Goal: Transaction & Acquisition: Purchase product/service

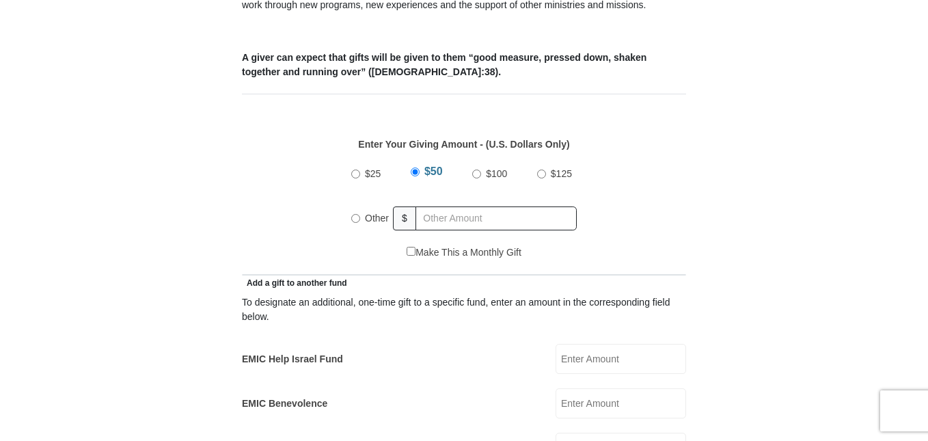
scroll to position [820, 0]
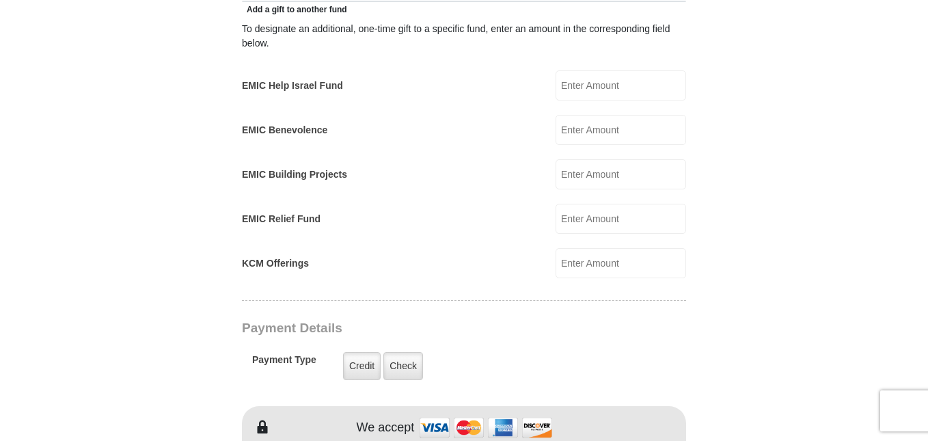
click at [564, 159] on input "EMIC Building Projects" at bounding box center [620, 174] width 130 height 30
type input "10.00"
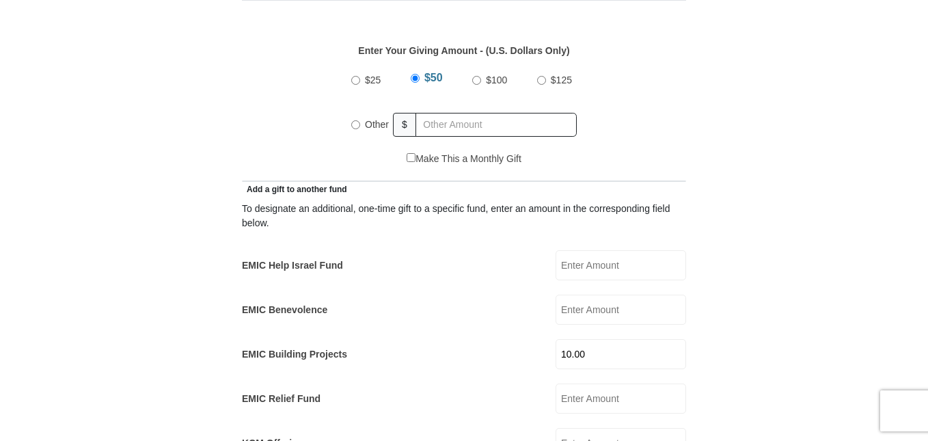
scroll to position [546, 0]
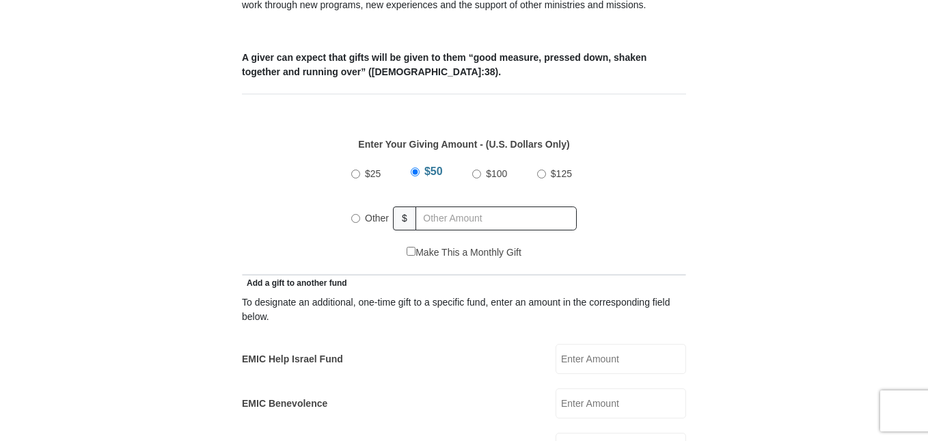
click at [356, 214] on input "Other" at bounding box center [355, 218] width 9 height 9
radio input "true"
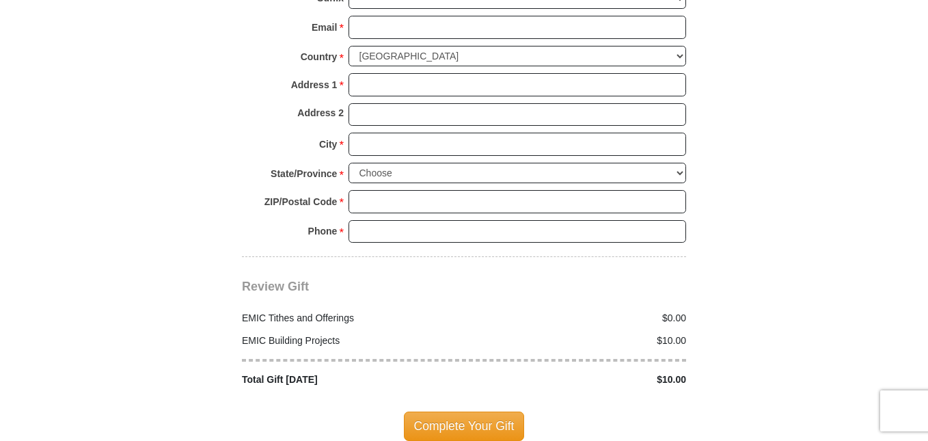
scroll to position [1639, 0]
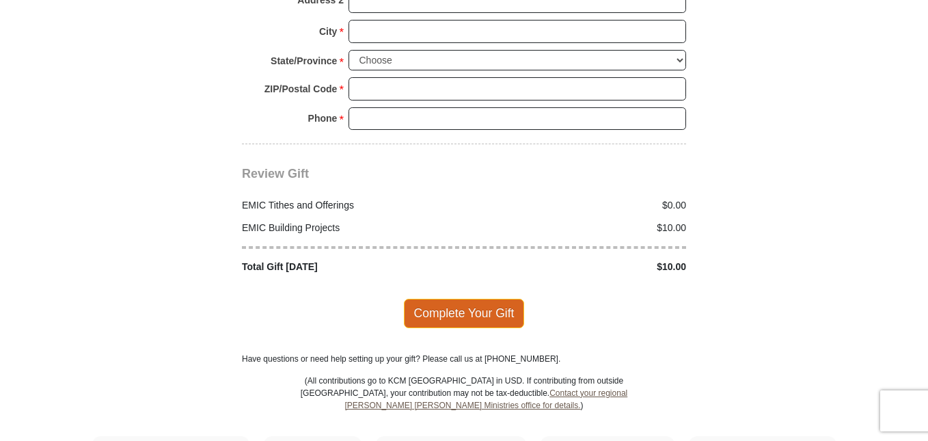
click at [453, 298] on span "Complete Your Gift" at bounding box center [464, 312] width 121 height 29
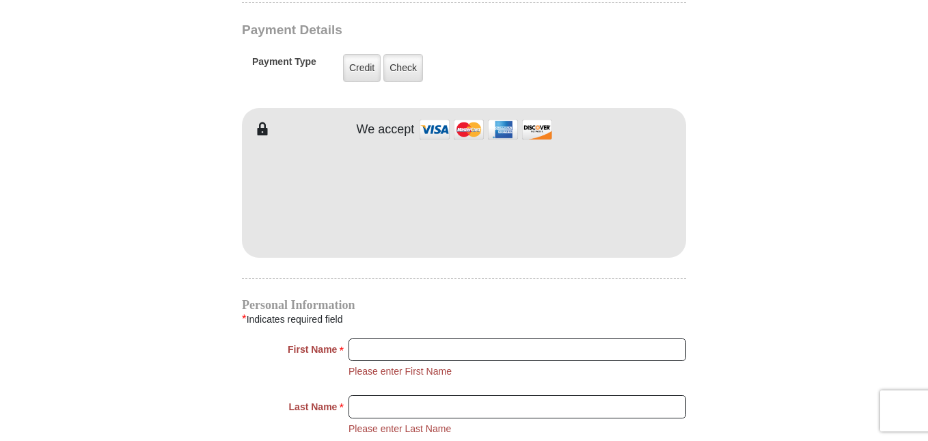
scroll to position [1154, 0]
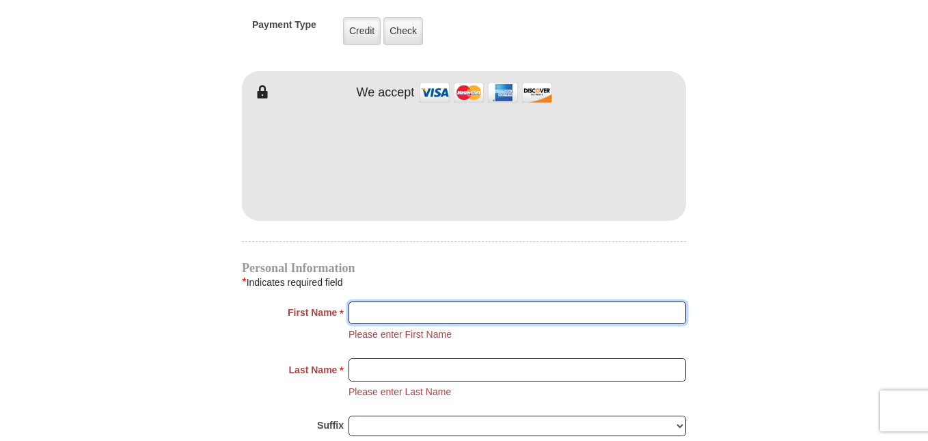
click at [356, 301] on input "First Name *" at bounding box center [516, 312] width 337 height 23
type input "Clarence"
type input "10.00"
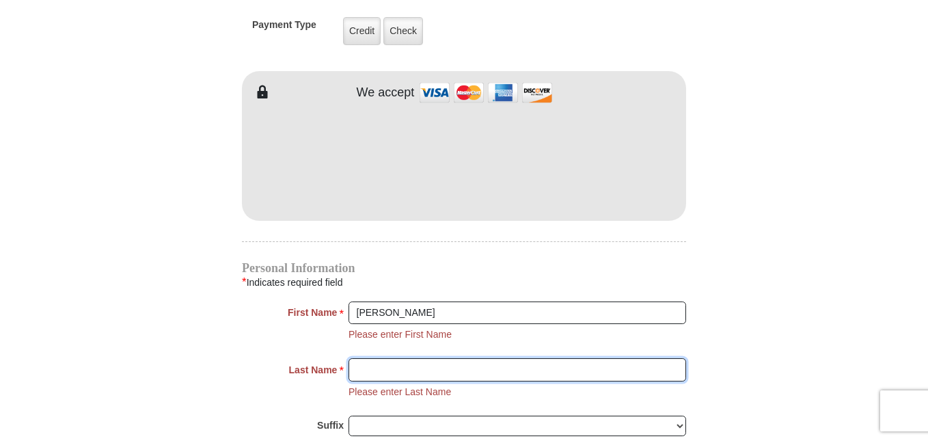
type input "Graves"
type input "Wordsender@embarqmail.com"
type input "104 Carol Drive"
type input "HUTTO, TX"
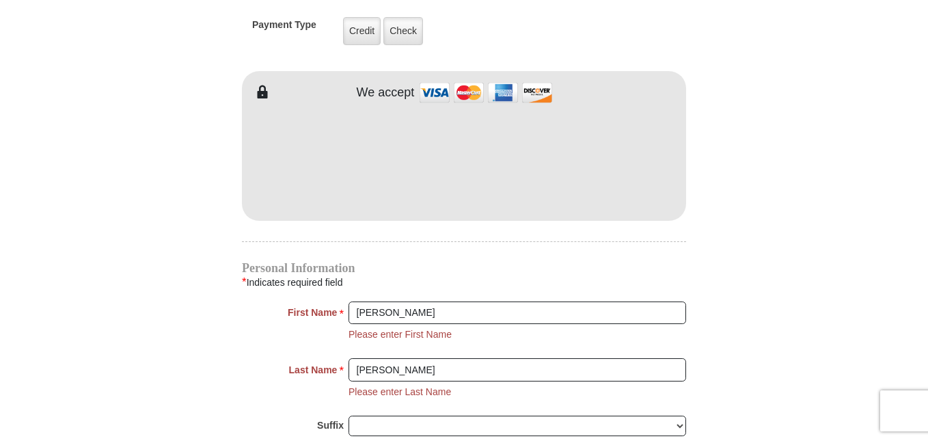
type input "78634"
type input "5128461250"
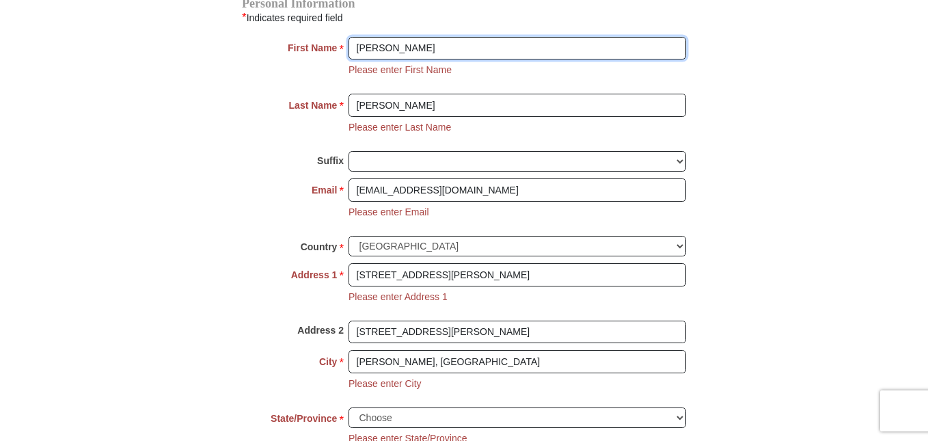
scroll to position [1427, 0]
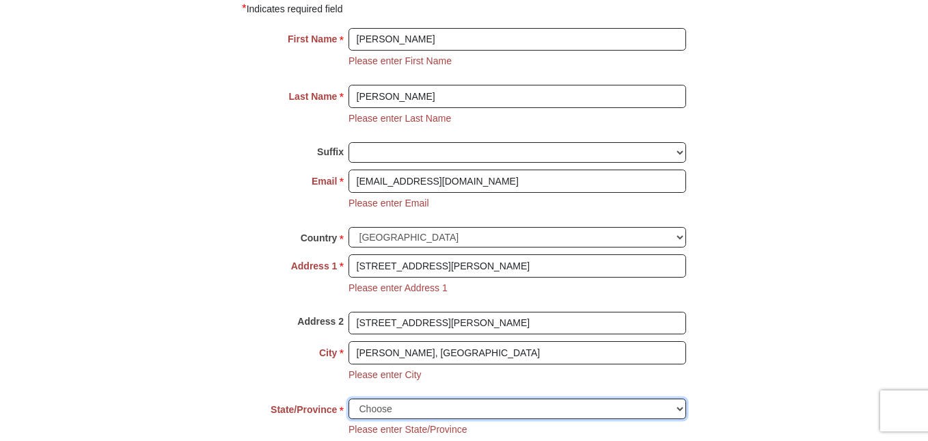
click at [680, 398] on select "Choose Alabama Alaska American Samoa Arizona Arkansas Armed Forces Americas Arm…" at bounding box center [516, 408] width 337 height 21
select select "TX"
click at [348, 398] on select "Choose Alabama Alaska American Samoa Arizona Arkansas Armed Forces Americas Arm…" at bounding box center [516, 408] width 337 height 21
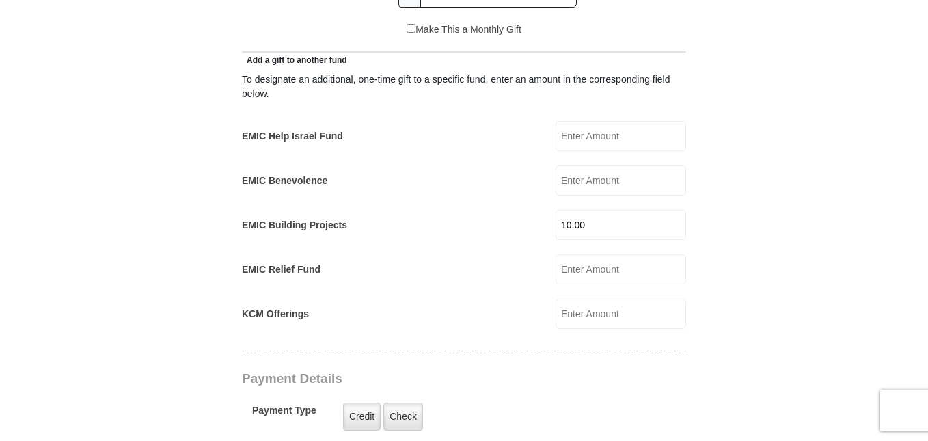
scroll to position [608, 0]
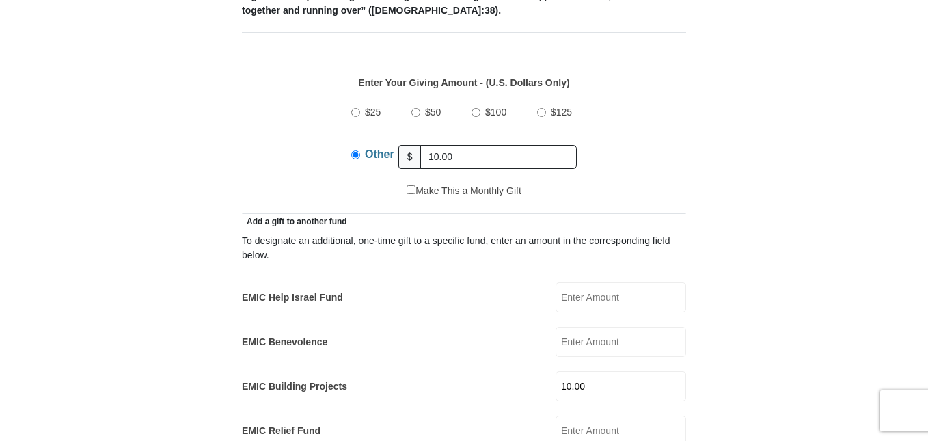
click at [354, 150] on input "Other" at bounding box center [355, 154] width 9 height 9
type input "1"
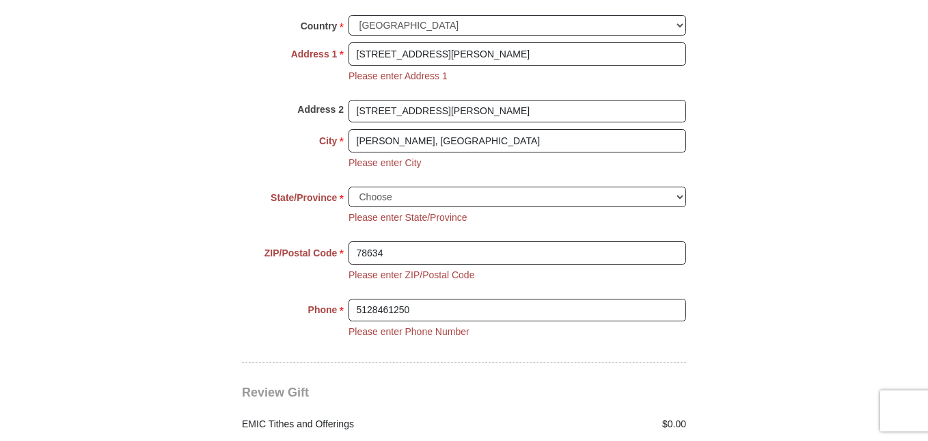
scroll to position [1912, 0]
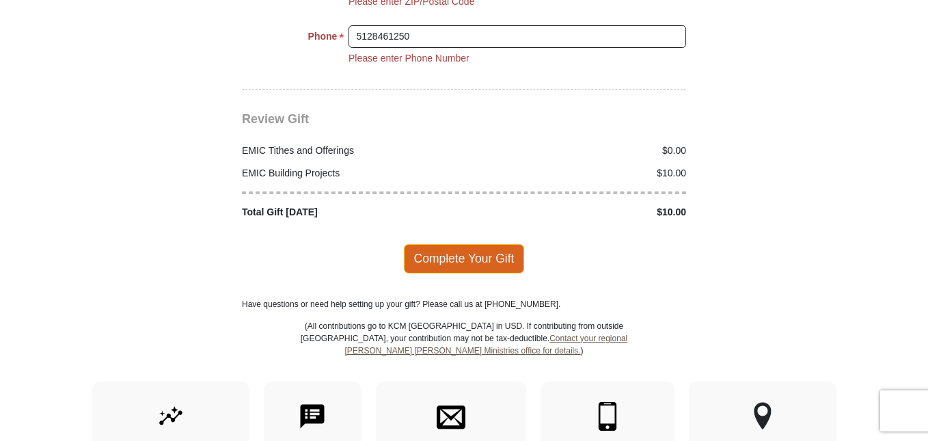
click at [461, 244] on span "Complete Your Gift" at bounding box center [464, 258] width 121 height 29
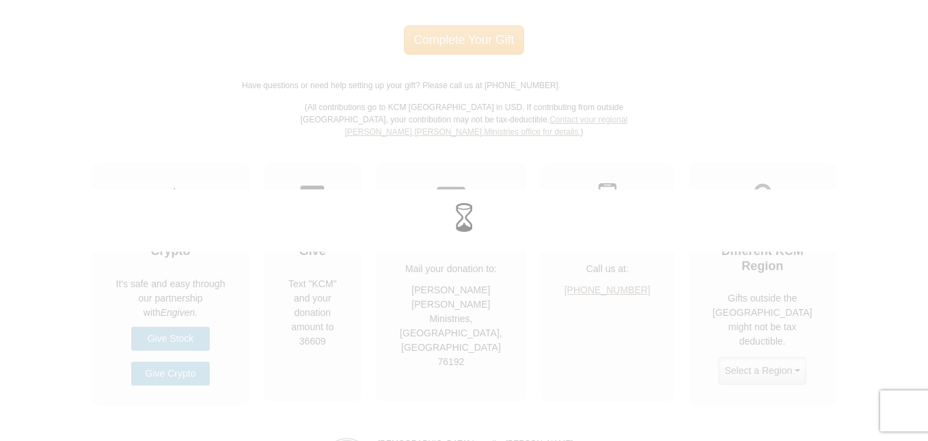
scroll to position [1748, 0]
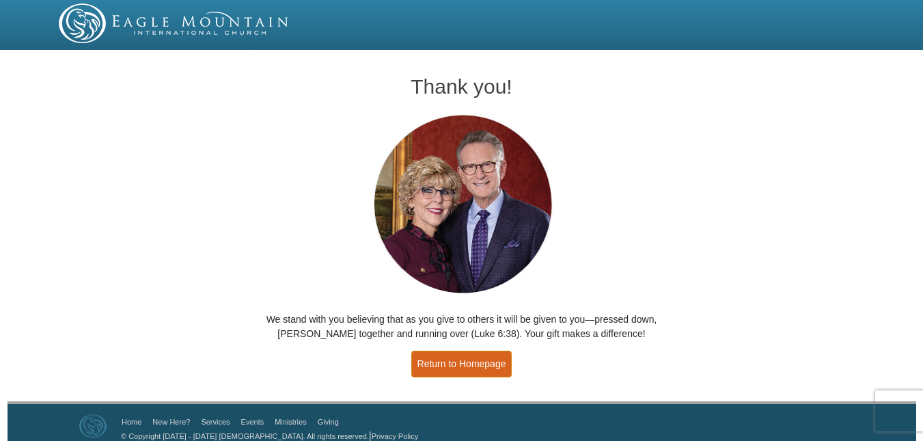
drag, startPoint x: 449, startPoint y: 359, endPoint x: 224, endPoint y: 213, distance: 268.6
click at [449, 359] on link "Return to Homepage" at bounding box center [461, 363] width 101 height 27
